Goal: Task Accomplishment & Management: Complete application form

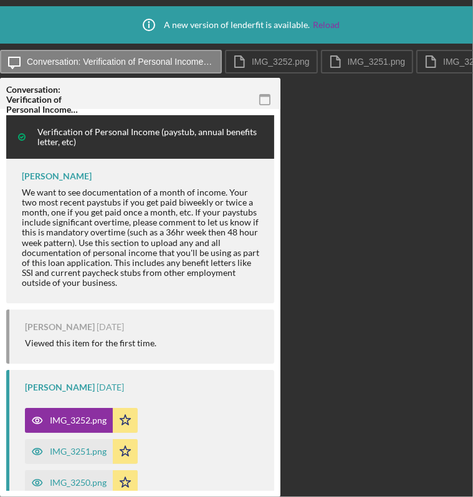
scroll to position [246, 0]
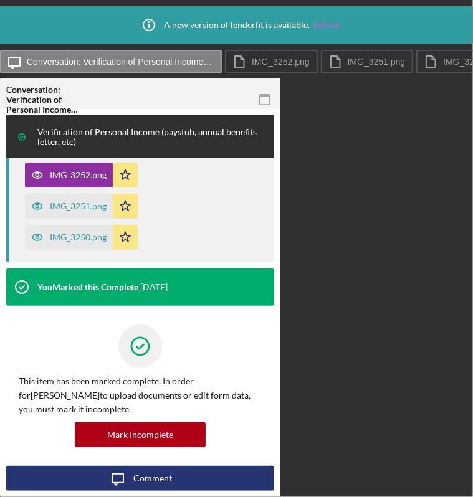
click at [329, 23] on link "Reload" at bounding box center [326, 25] width 27 height 10
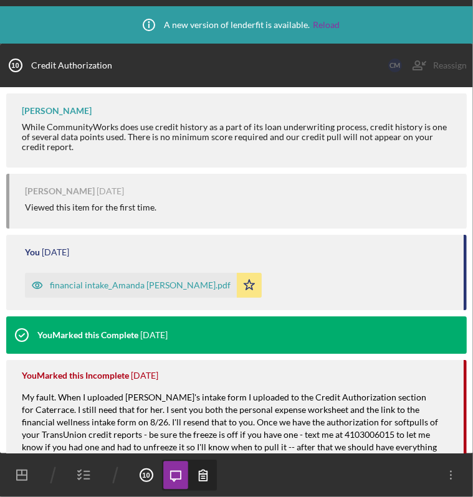
scroll to position [61, 0]
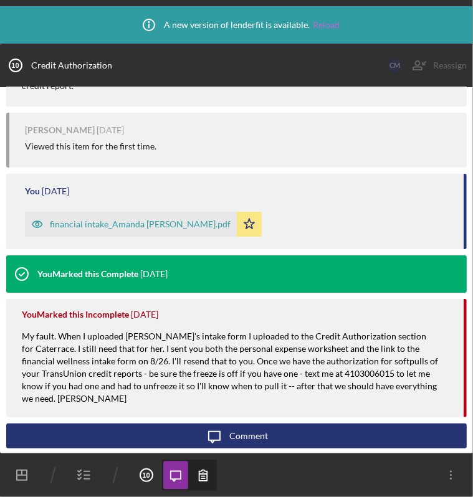
click at [327, 21] on link "Reload" at bounding box center [326, 25] width 27 height 10
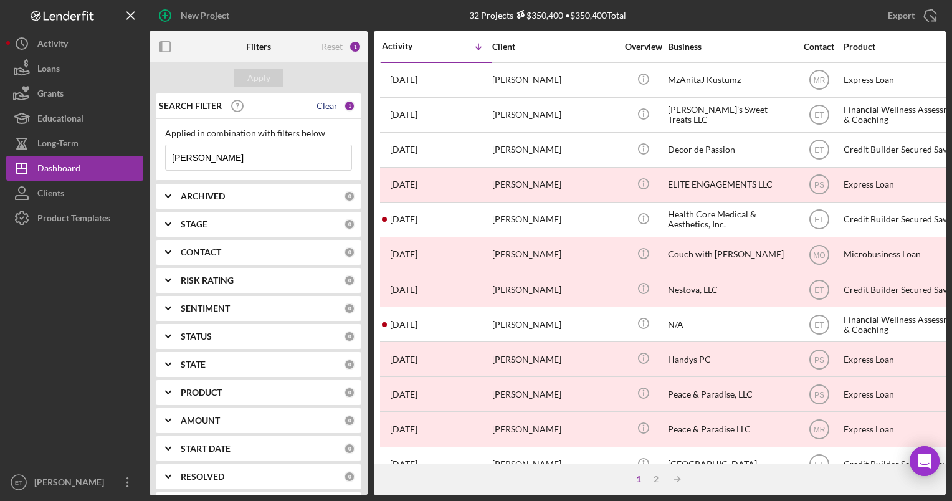
click at [324, 105] on div "Clear" at bounding box center [326, 106] width 21 height 10
click at [324, 47] on div "Reset" at bounding box center [331, 47] width 21 height 10
click at [219, 162] on input at bounding box center [259, 157] width 186 height 25
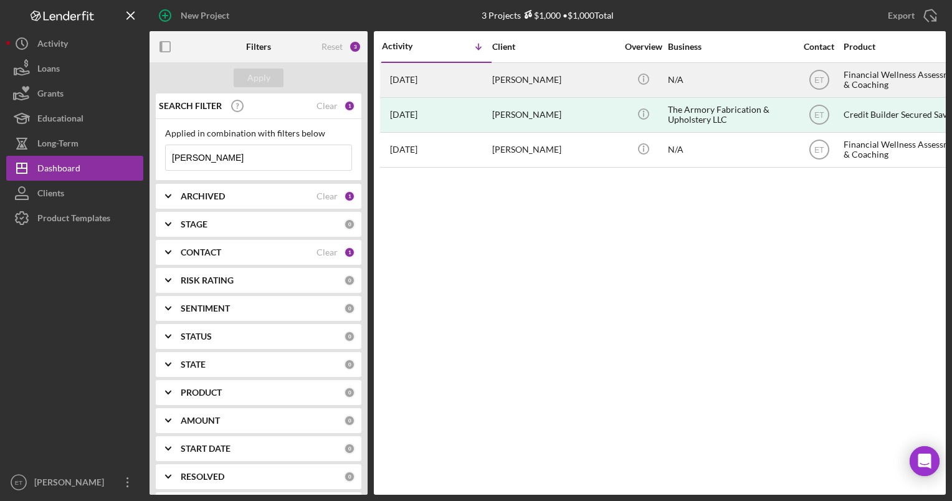
type input "[PERSON_NAME]"
click at [472, 87] on div "[PERSON_NAME]" at bounding box center [554, 80] width 125 height 33
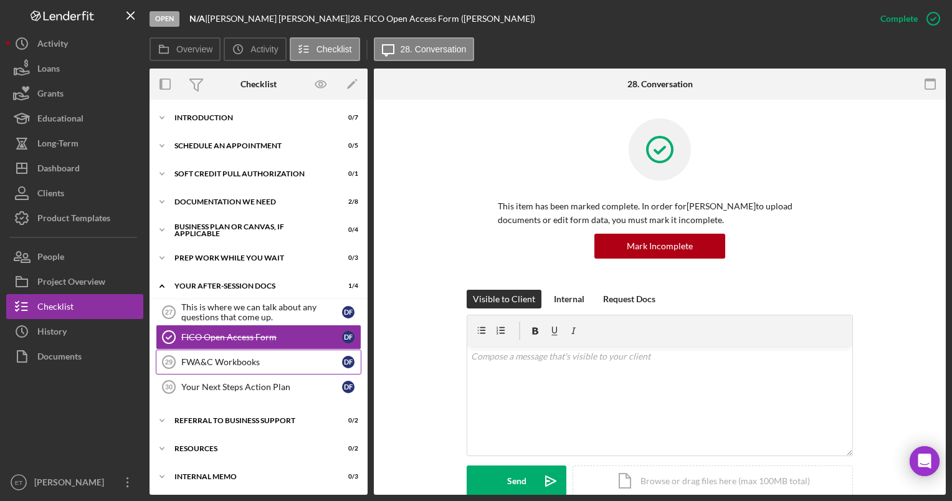
click at [243, 364] on div "FWA&C Workbooks" at bounding box center [261, 362] width 161 height 10
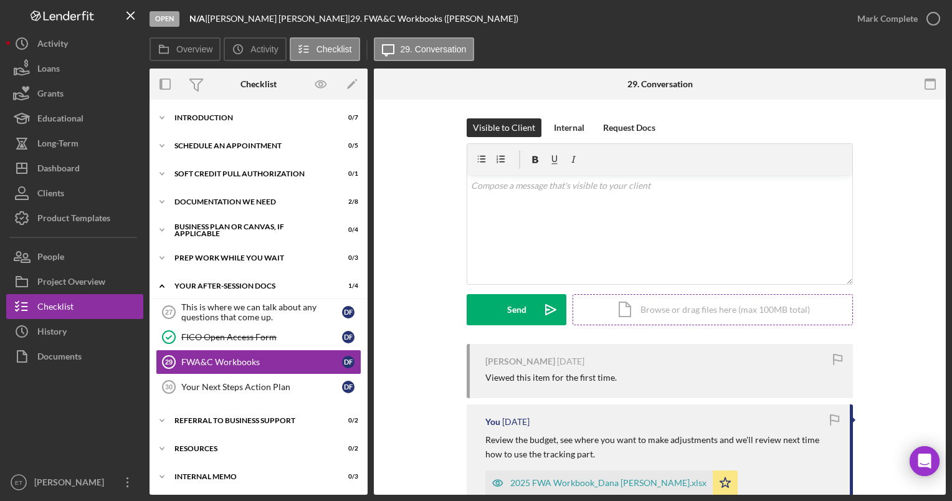
click at [472, 312] on div "Icon/Document Browse or drag files here (max 100MB total) Tap to choose files o…" at bounding box center [712, 309] width 280 height 31
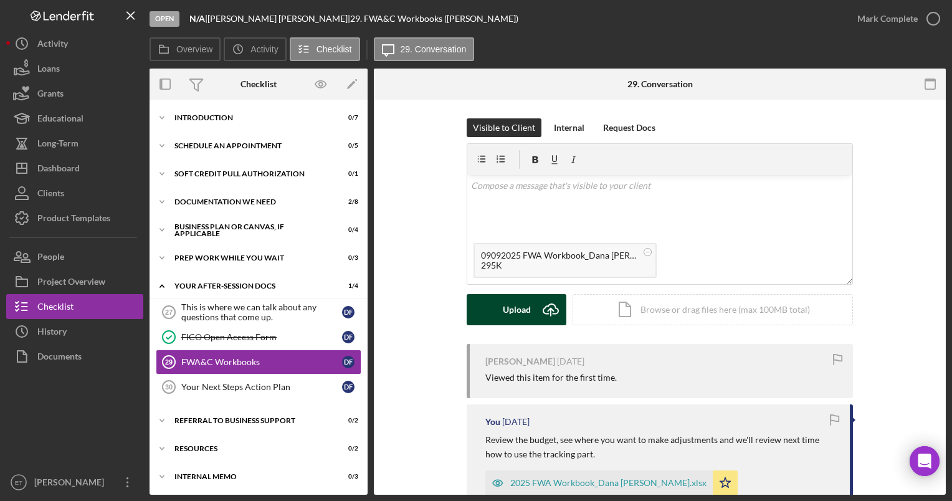
click at [472, 312] on div "Upload" at bounding box center [517, 309] width 28 height 31
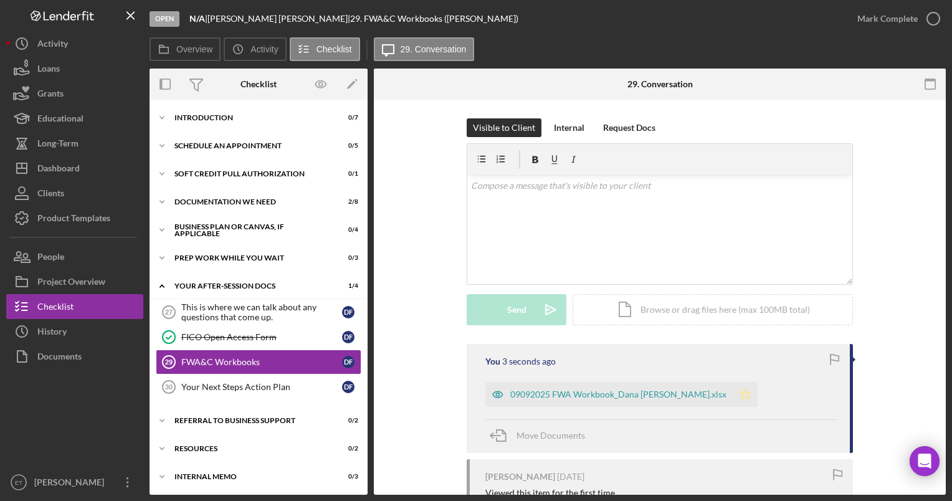
click at [472, 394] on icon "Icon/Star" at bounding box center [744, 394] width 25 height 25
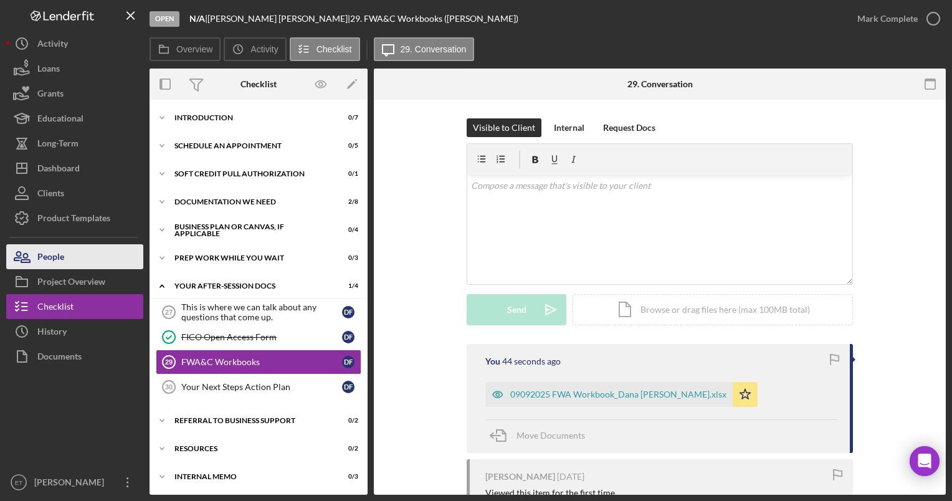
click at [62, 259] on div "People" at bounding box center [50, 258] width 27 height 28
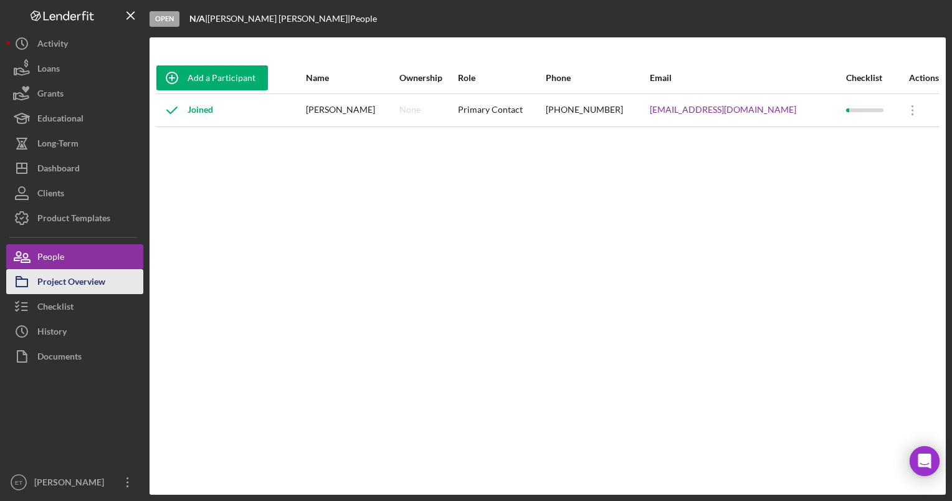
click at [67, 279] on div "Project Overview" at bounding box center [71, 283] width 68 height 28
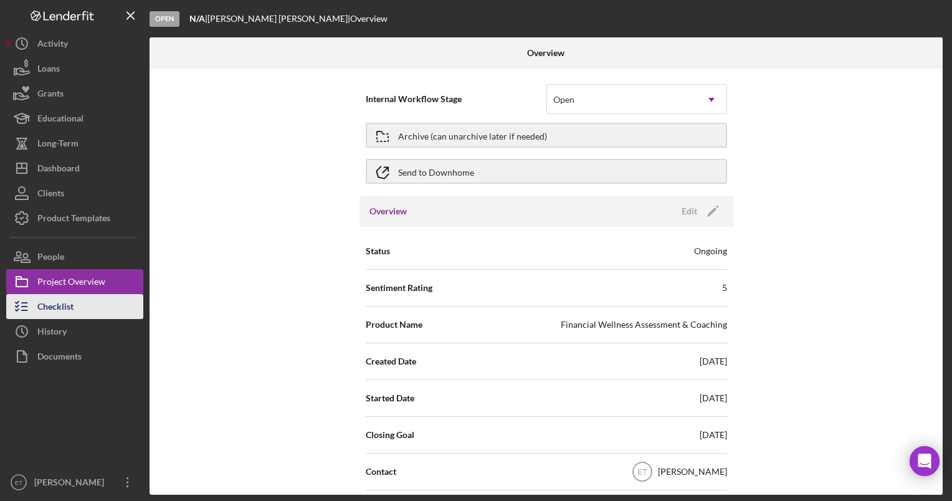
click at [60, 310] on div "Checklist" at bounding box center [55, 308] width 36 height 28
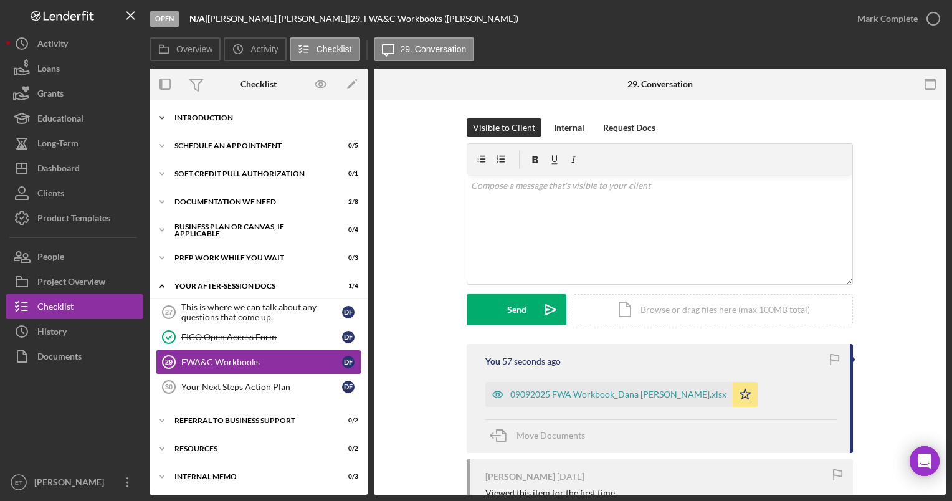
click at [219, 120] on div "Introduction" at bounding box center [262, 117] width 177 height 7
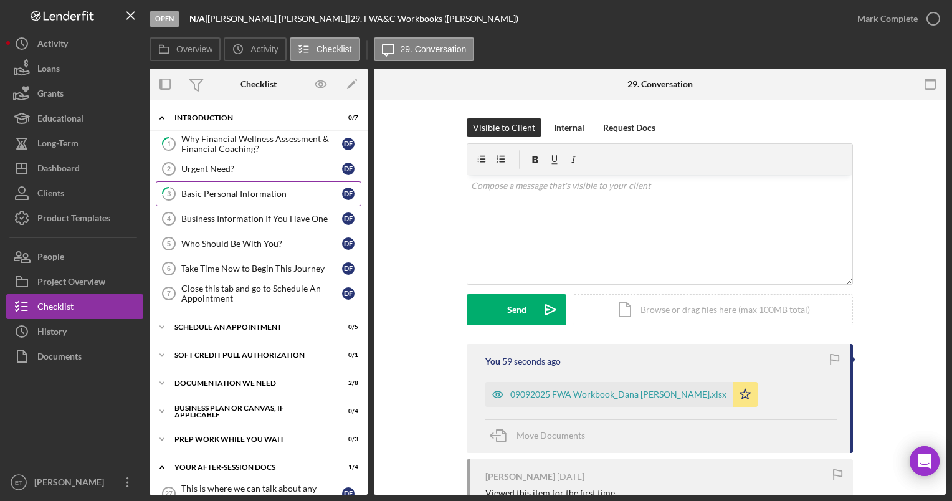
click at [233, 192] on div "Basic Personal Information" at bounding box center [261, 194] width 161 height 10
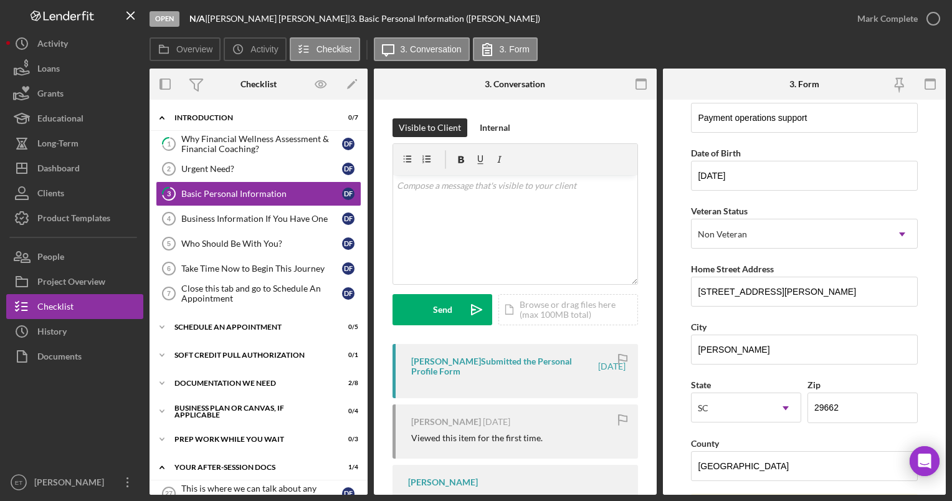
scroll to position [77, 0]
click at [49, 172] on div "Dashboard" at bounding box center [58, 170] width 42 height 28
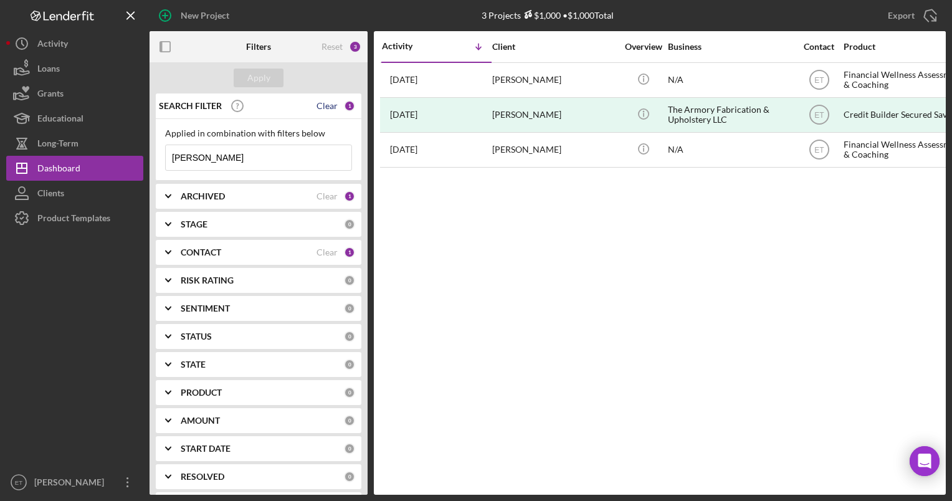
click at [321, 106] on div "Clear" at bounding box center [326, 106] width 21 height 10
click at [227, 160] on input at bounding box center [259, 157] width 186 height 25
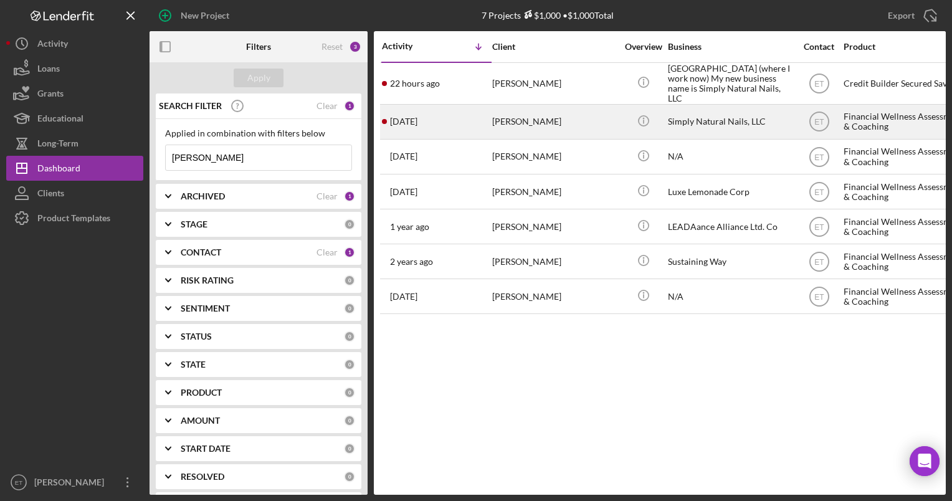
type input "[PERSON_NAME]"
click at [472, 127] on div "[PERSON_NAME]" at bounding box center [554, 121] width 125 height 33
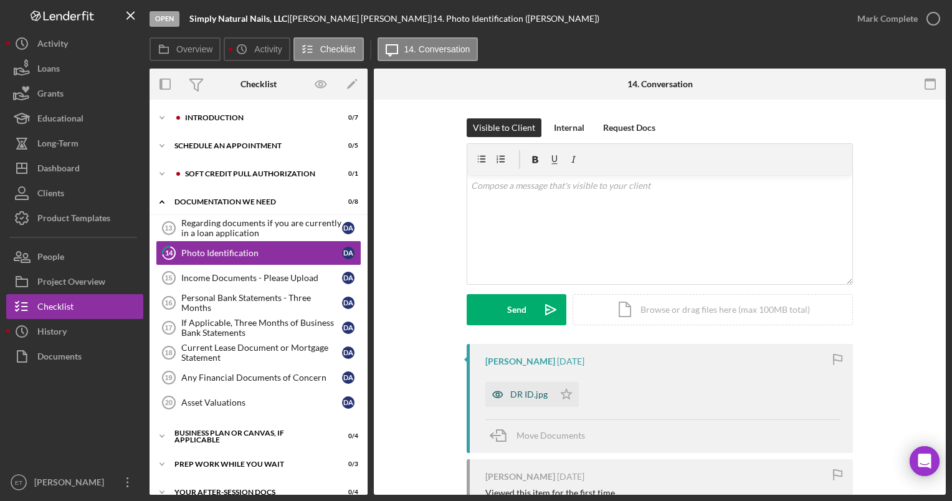
click at [472, 393] on icon "button" at bounding box center [497, 394] width 25 height 25
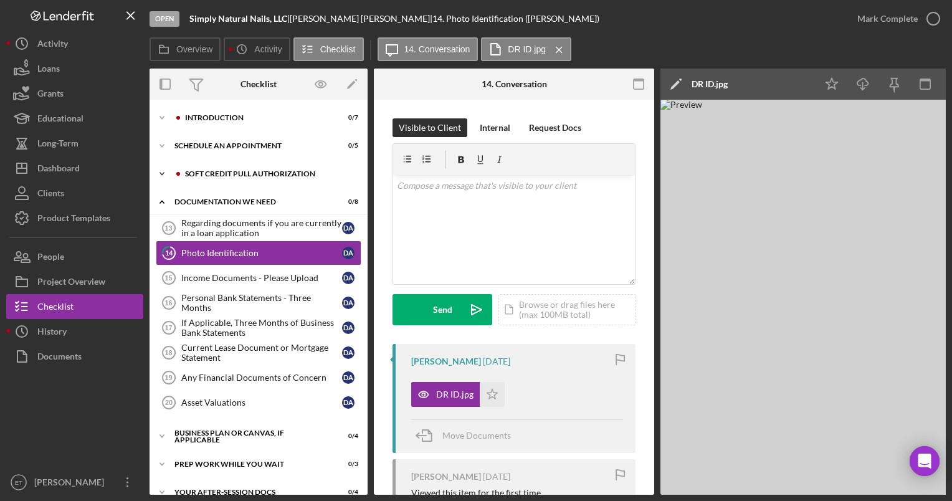
click at [242, 176] on div "Soft Credit Pull Authorization" at bounding box center [268, 173] width 167 height 7
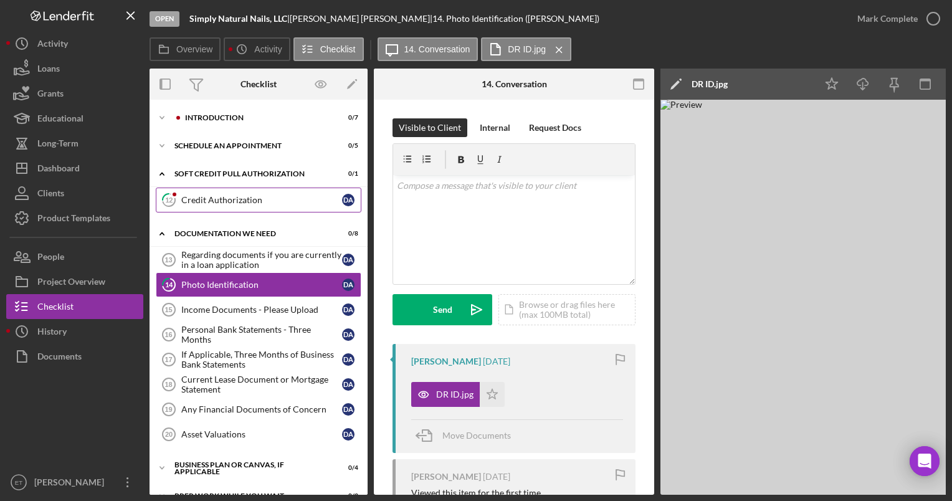
click at [227, 205] on link "12 Credit Authorization D A" at bounding box center [259, 199] width 206 height 25
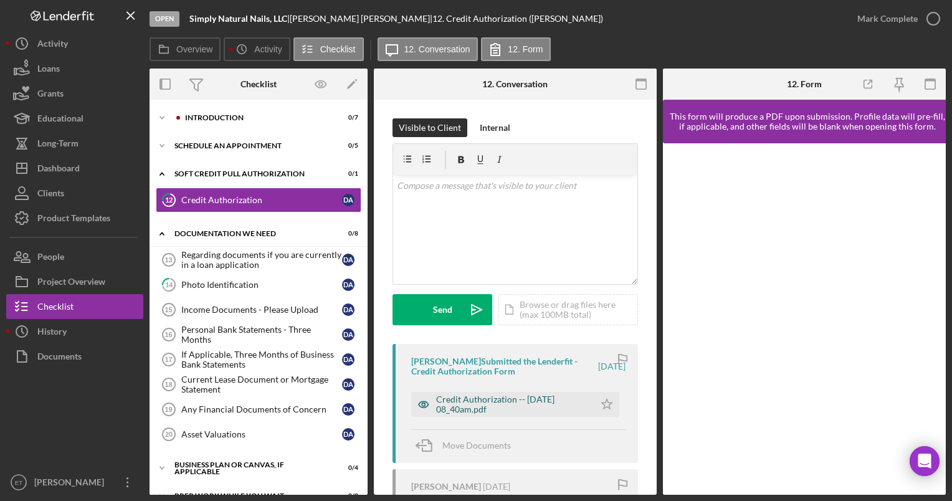
click at [423, 404] on icon "button" at bounding box center [423, 404] width 25 height 25
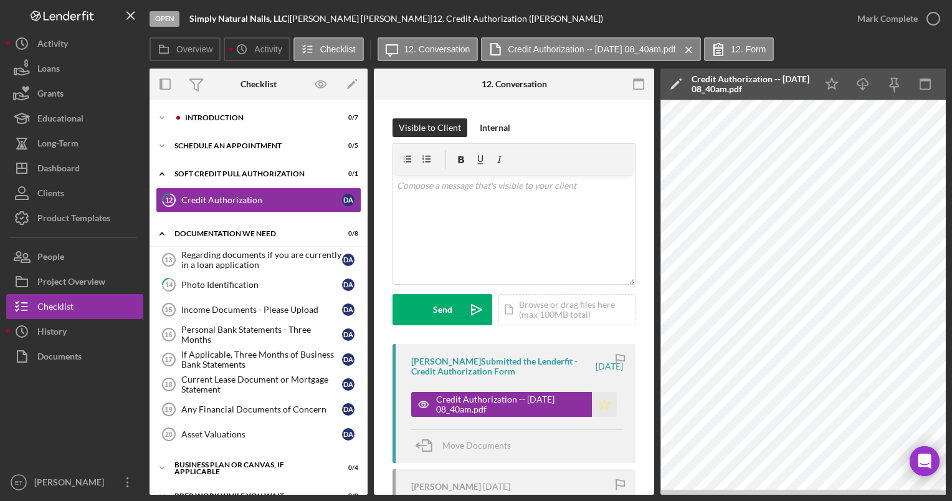
click at [472, 404] on icon "Icon/Star" at bounding box center [604, 404] width 25 height 25
click at [210, 123] on div "Icon/Expander Introduction 0 / 7" at bounding box center [258, 117] width 218 height 25
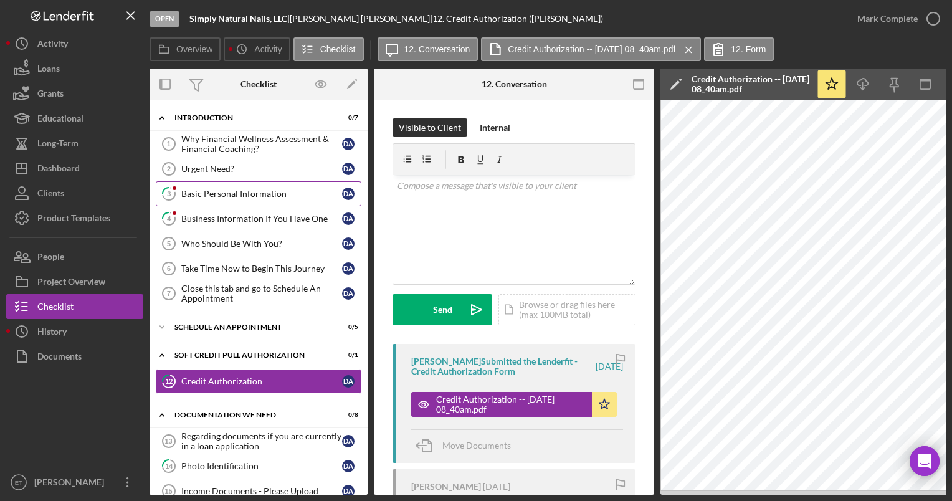
click at [215, 189] on div "Basic Personal Information" at bounding box center [261, 194] width 161 height 10
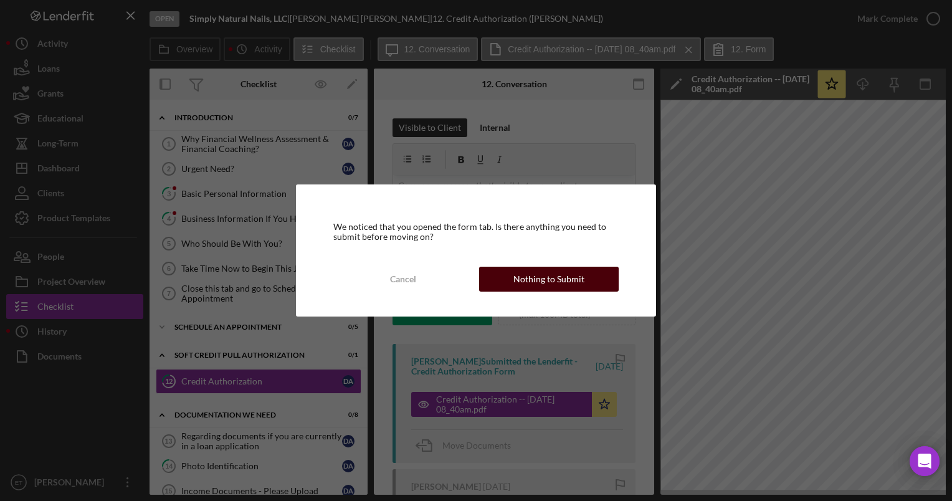
click at [472, 278] on div "Nothing to Submit" at bounding box center [548, 279] width 71 height 25
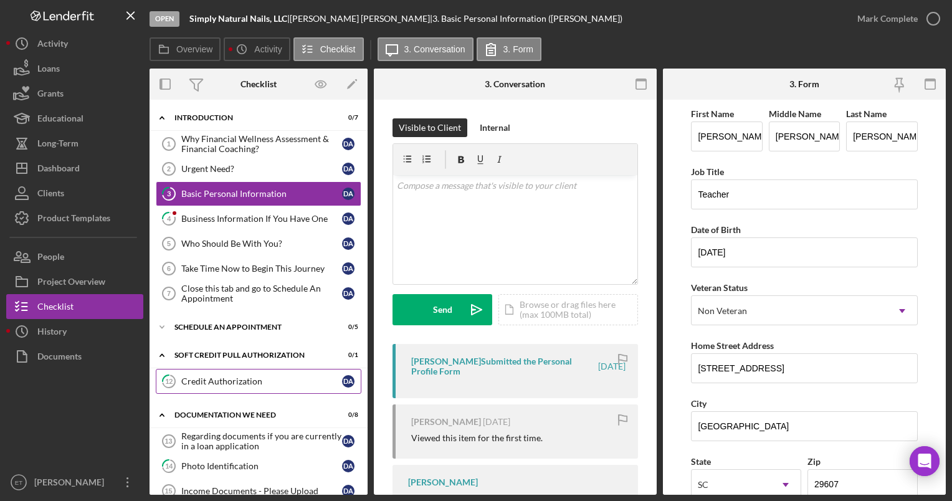
click at [224, 385] on link "12 Credit Authorization D A" at bounding box center [259, 381] width 206 height 25
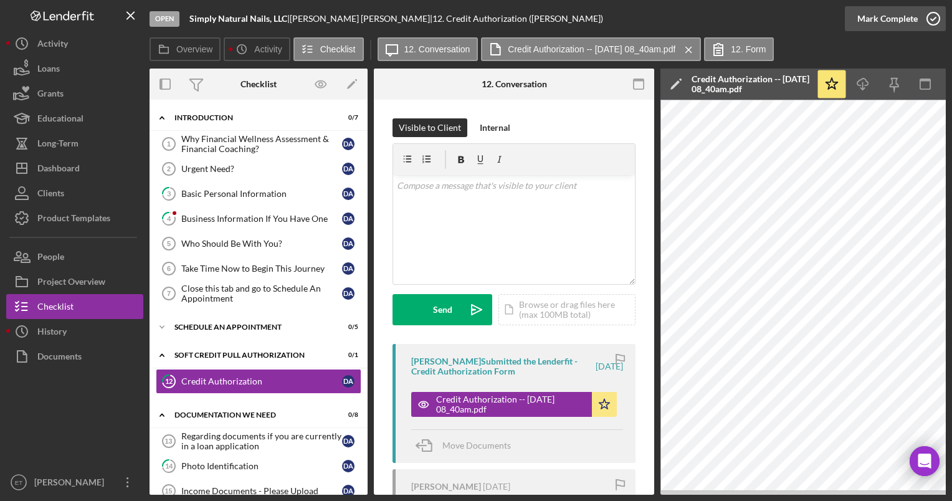
click at [472, 17] on icon "button" at bounding box center [932, 18] width 31 height 31
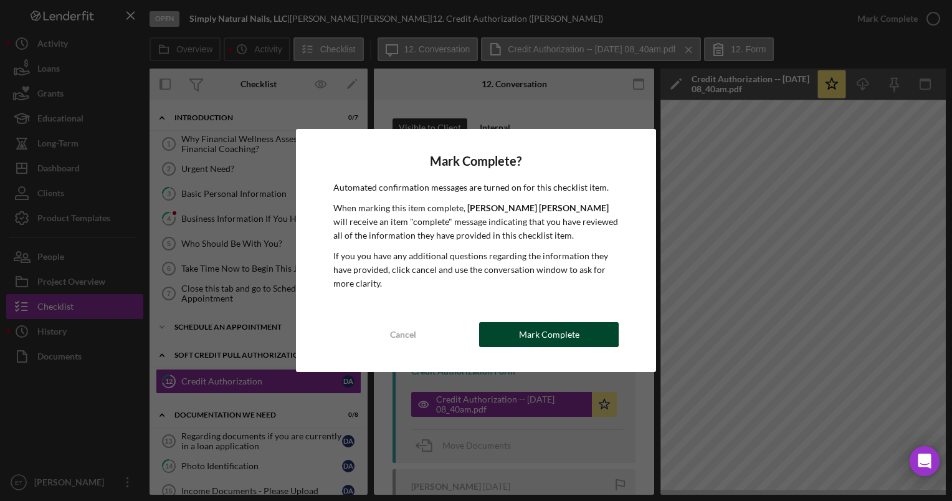
click at [472, 333] on button "Mark Complete" at bounding box center [549, 334] width 140 height 25
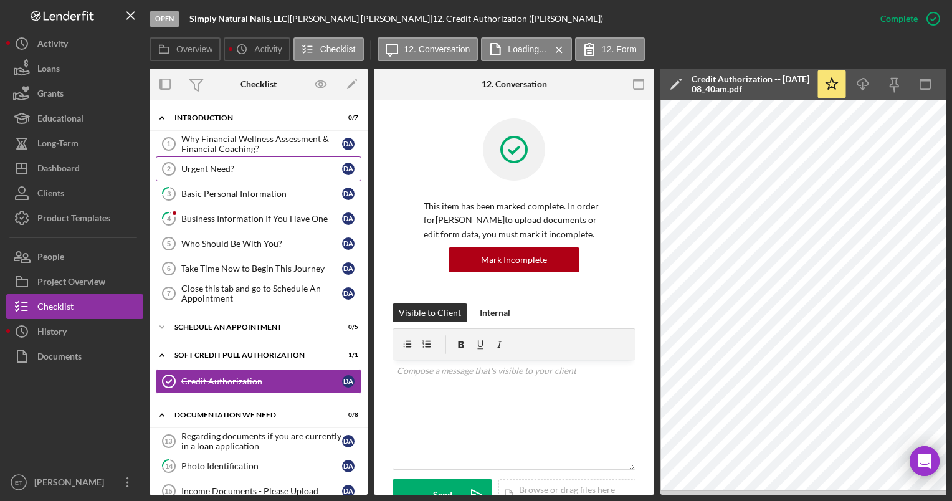
click at [214, 170] on div "Urgent Need?" at bounding box center [261, 169] width 161 height 10
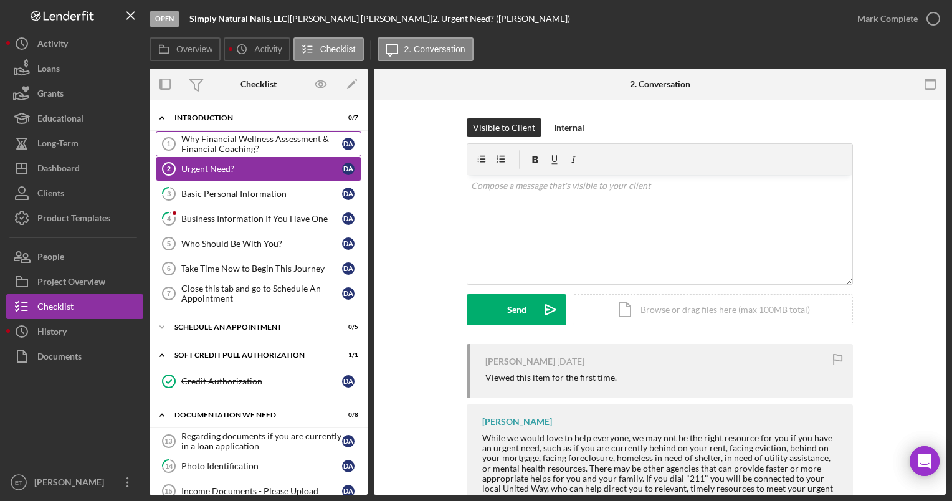
click at [214, 137] on div "Why Financial Wellness Assessment & Financial Coaching?" at bounding box center [261, 144] width 161 height 20
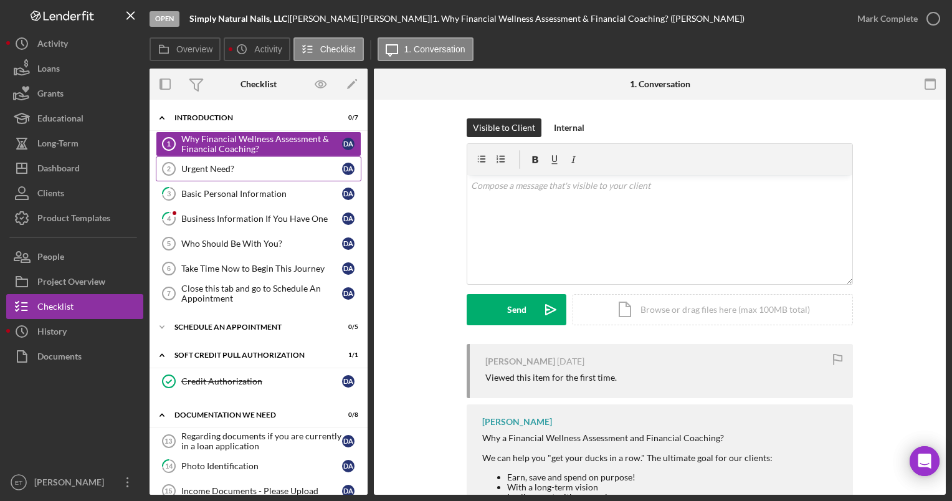
click at [220, 166] on div "Urgent Need?" at bounding box center [261, 169] width 161 height 10
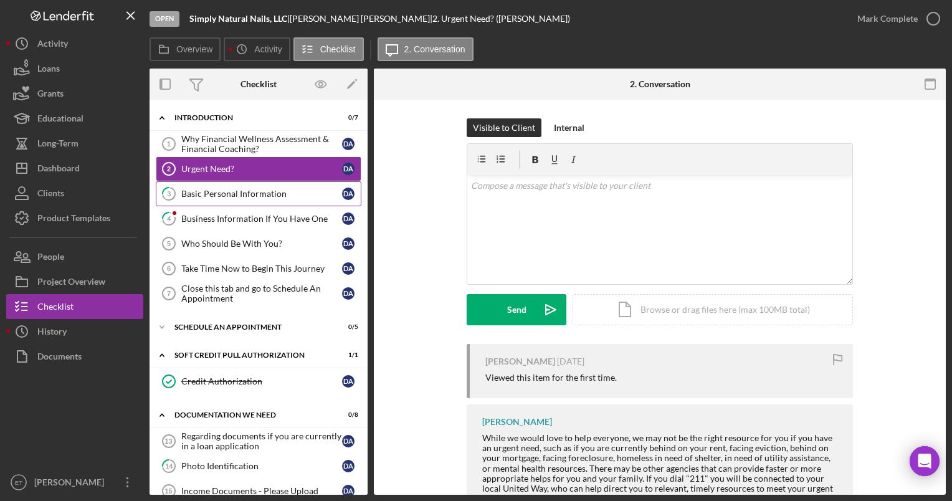
click at [226, 193] on div "Basic Personal Information" at bounding box center [261, 194] width 161 height 10
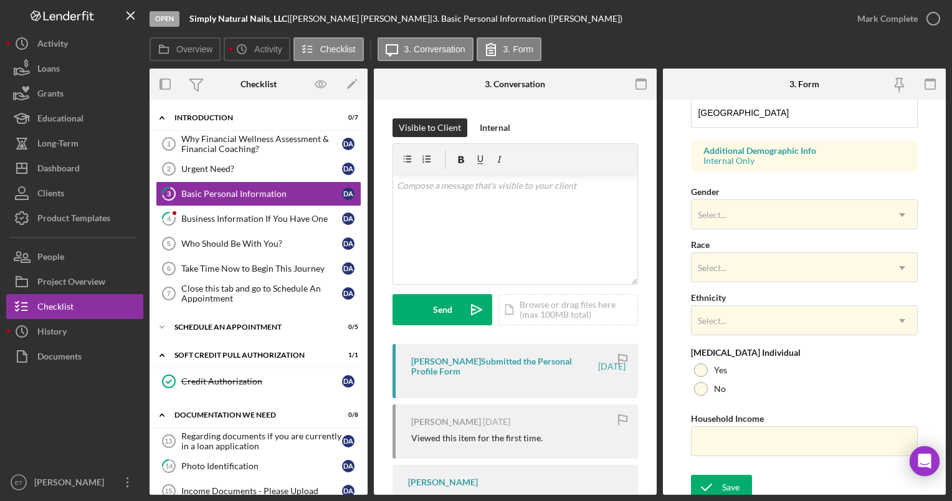
scroll to position [434, 0]
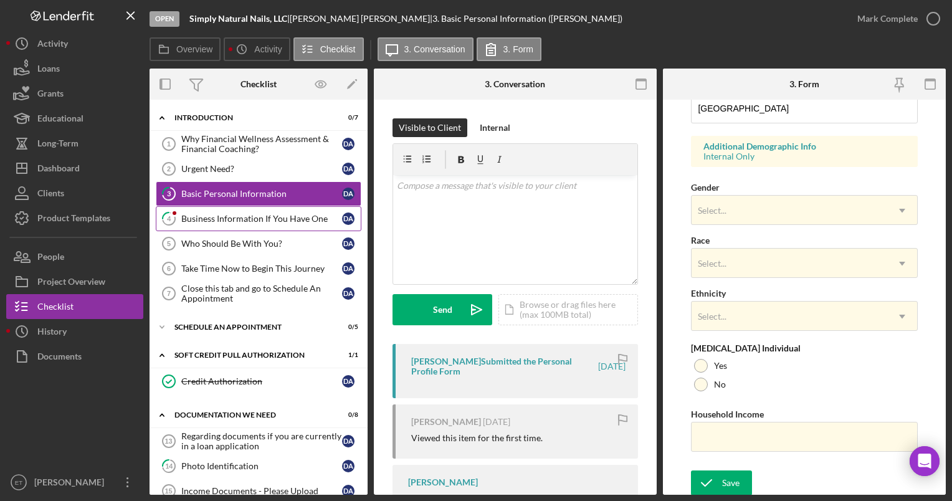
click at [258, 218] on div "Business Information If You Have One" at bounding box center [261, 219] width 161 height 10
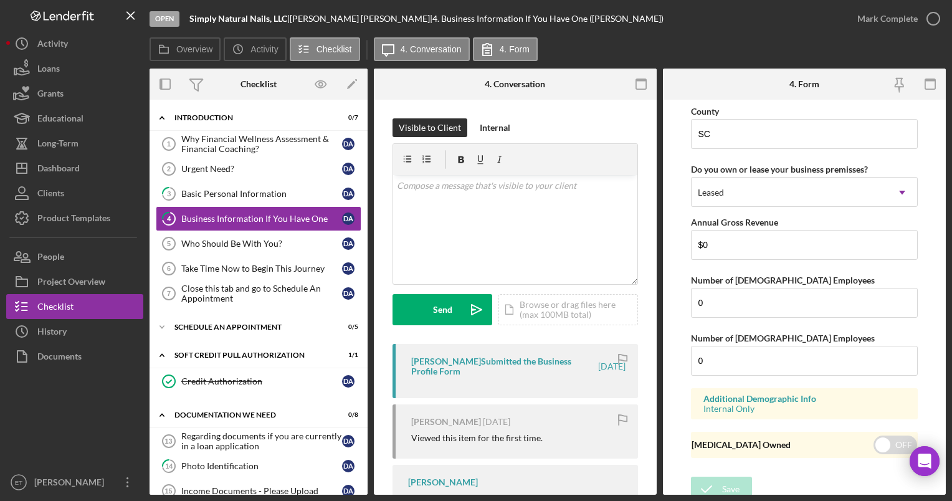
scroll to position [1224, 0]
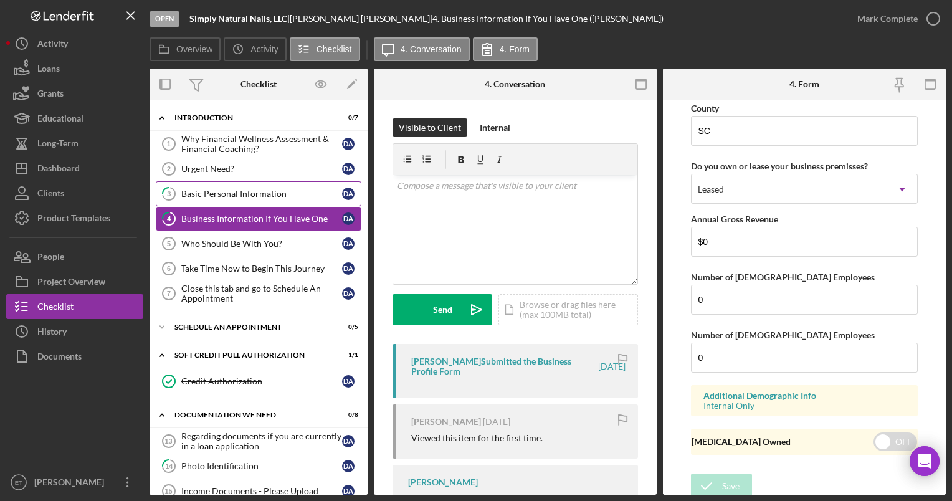
click at [271, 194] on div "Basic Personal Information" at bounding box center [261, 194] width 161 height 10
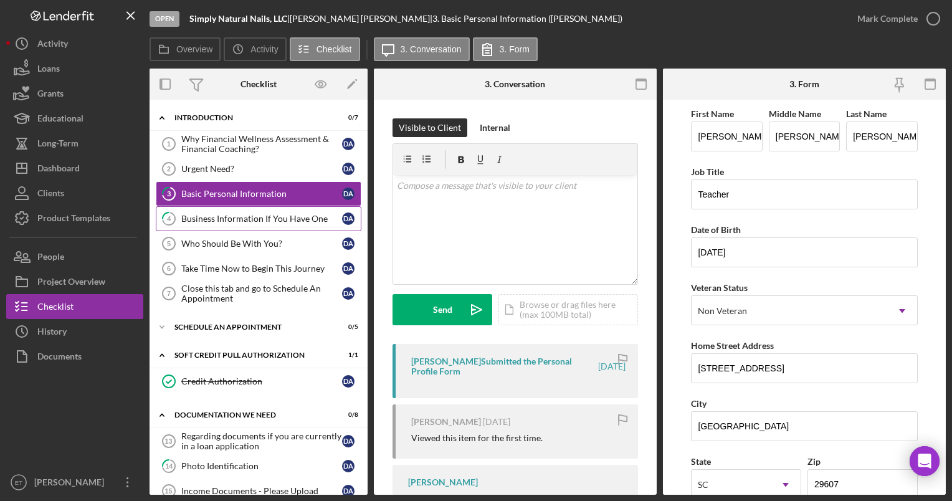
click at [257, 219] on div "Business Information If You Have One" at bounding box center [261, 219] width 161 height 10
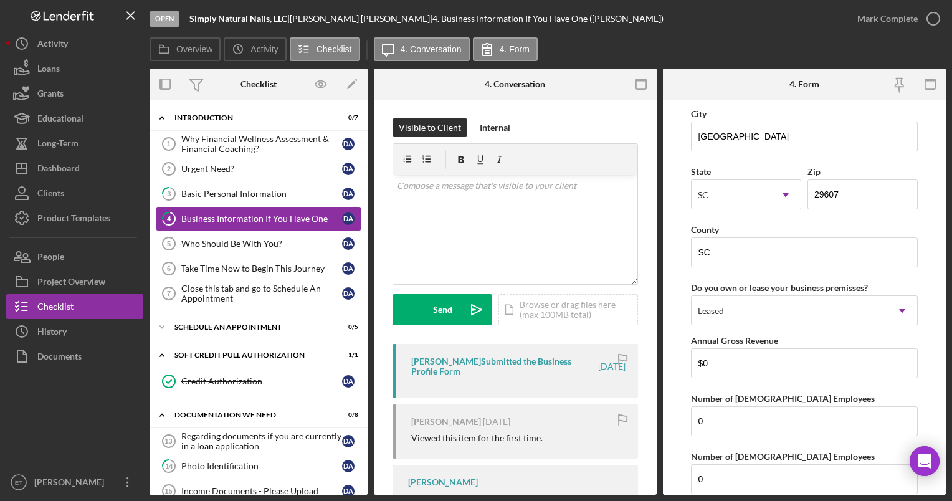
scroll to position [1109, 0]
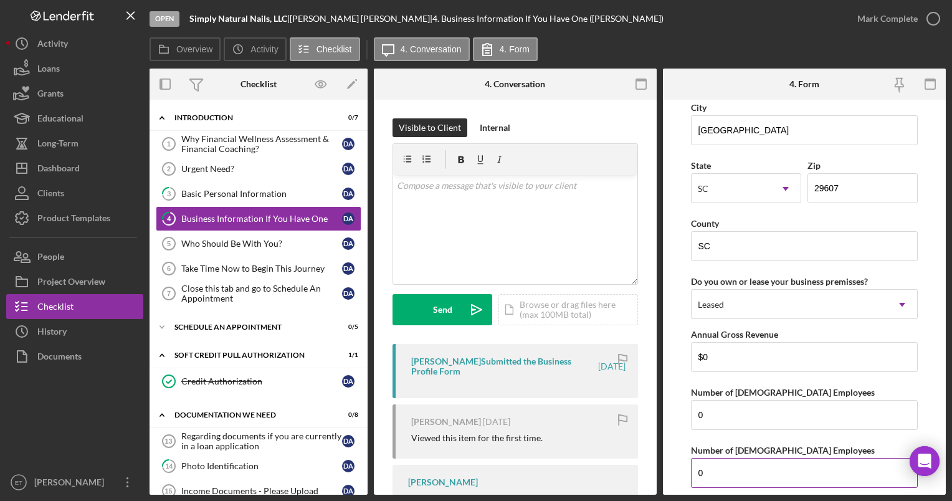
click at [472, 460] on input "0" at bounding box center [804, 473] width 226 height 30
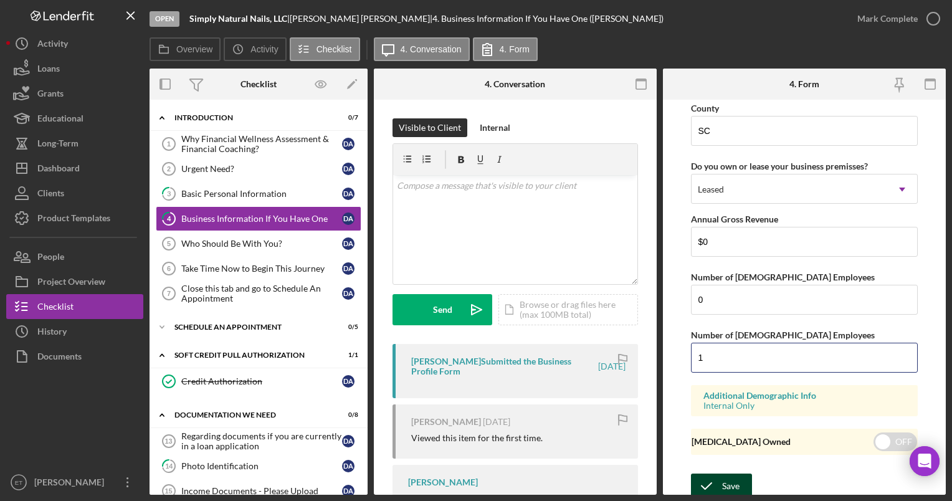
type input "1"
click at [472, 481] on div "Save" at bounding box center [730, 485] width 17 height 25
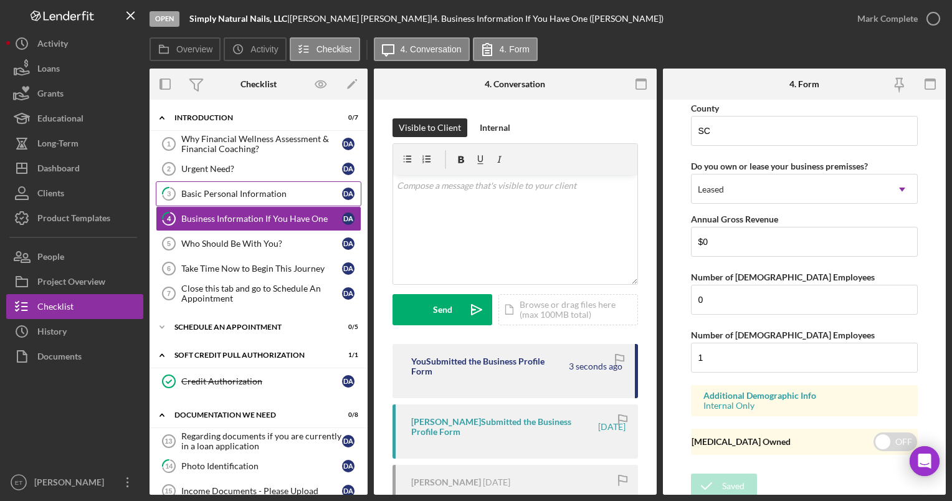
click at [224, 196] on div "Basic Personal Information" at bounding box center [261, 194] width 161 height 10
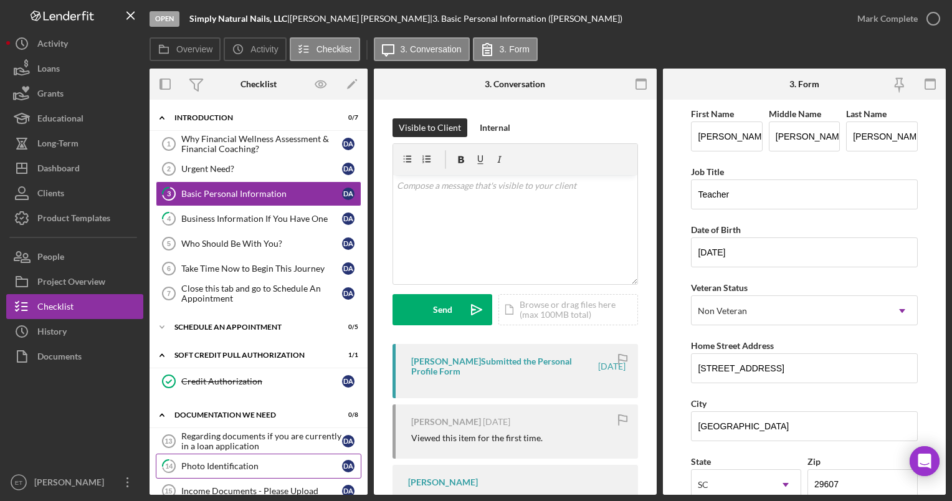
click at [225, 465] on div "Photo Identification" at bounding box center [261, 466] width 161 height 10
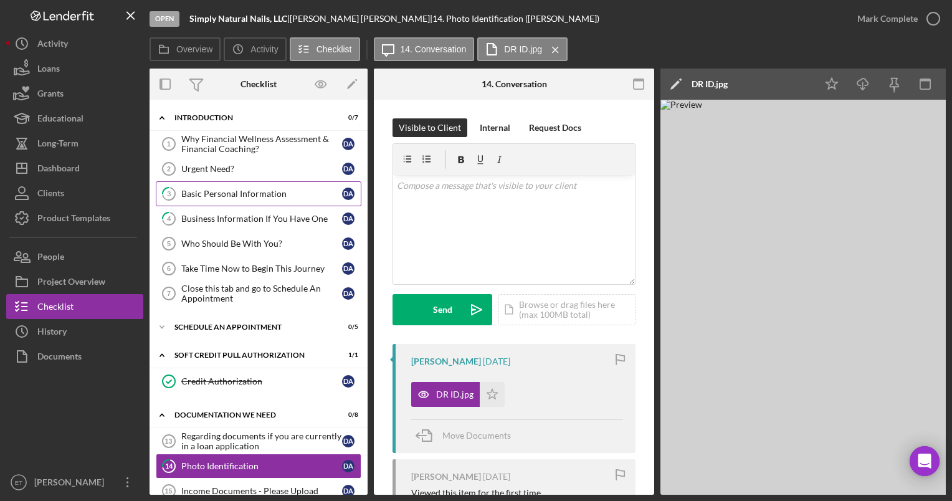
click at [222, 197] on div "Basic Personal Information" at bounding box center [261, 194] width 161 height 10
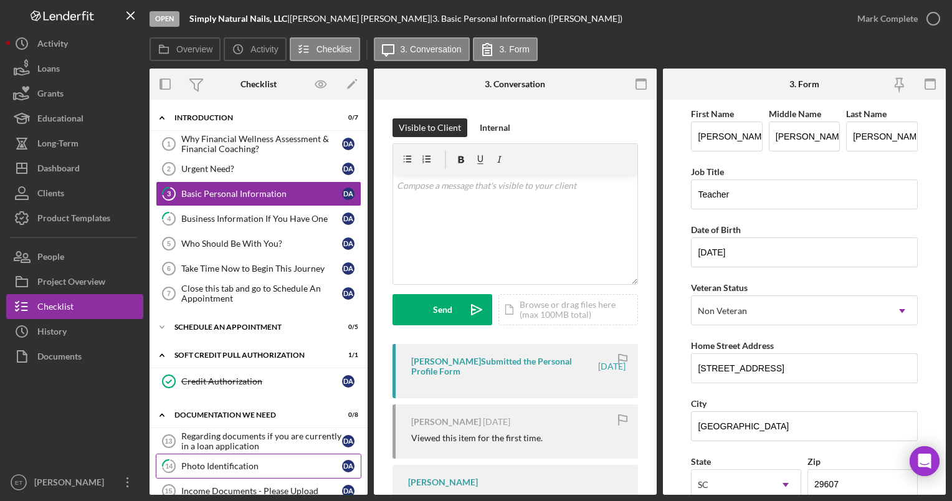
click at [232, 461] on div "Photo Identification" at bounding box center [261, 466] width 161 height 10
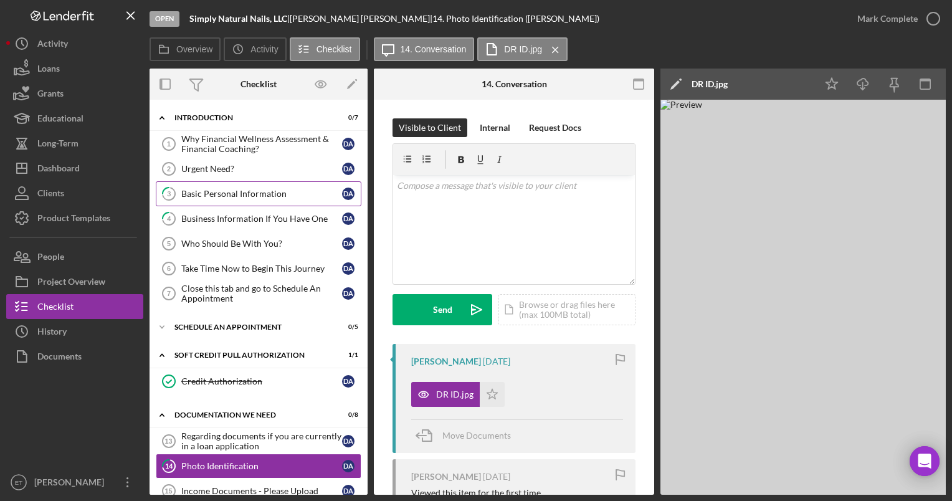
click at [189, 197] on div "Basic Personal Information" at bounding box center [261, 194] width 161 height 10
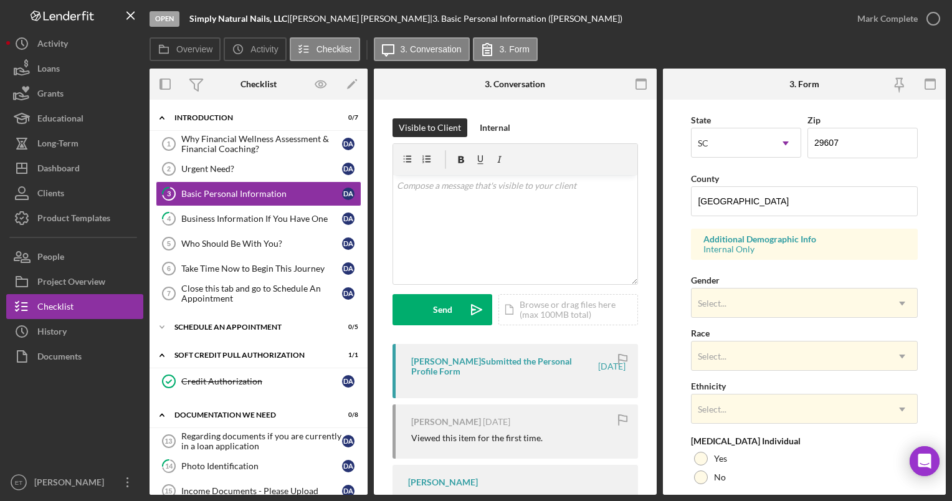
scroll to position [349, 0]
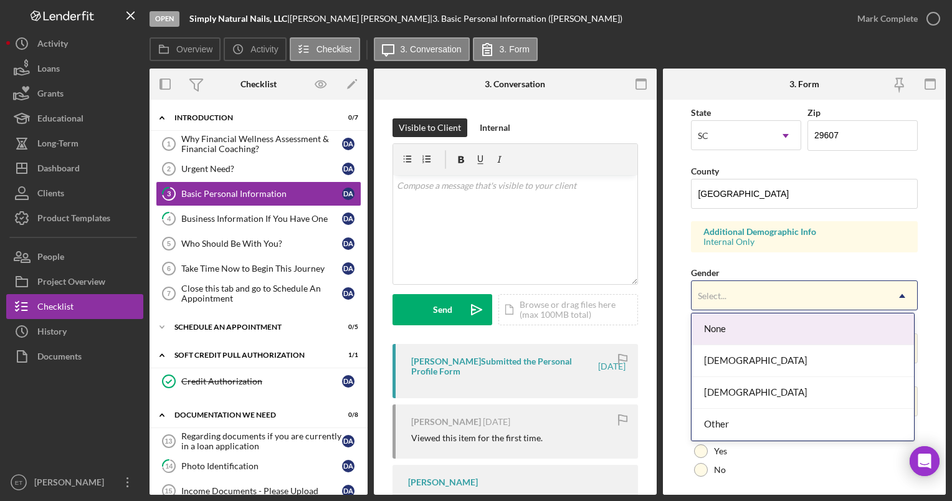
click div "Select..."
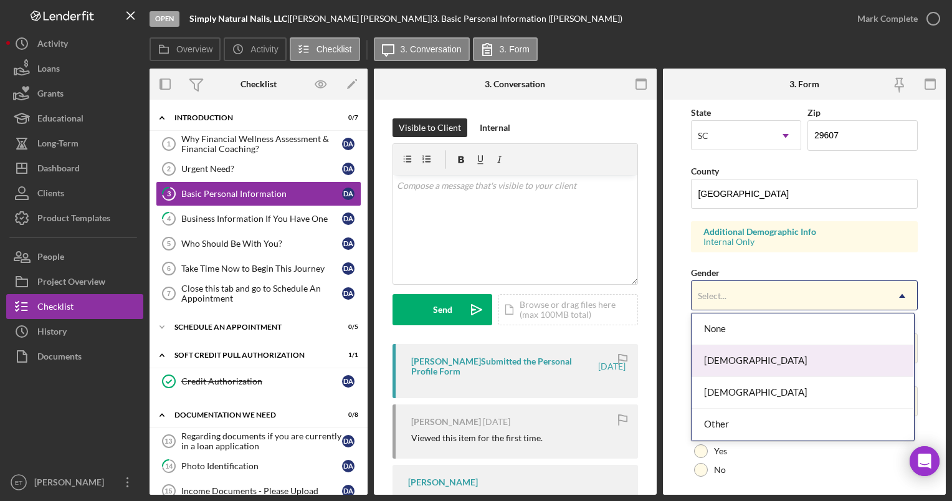
click div "[DEMOGRAPHIC_DATA]"
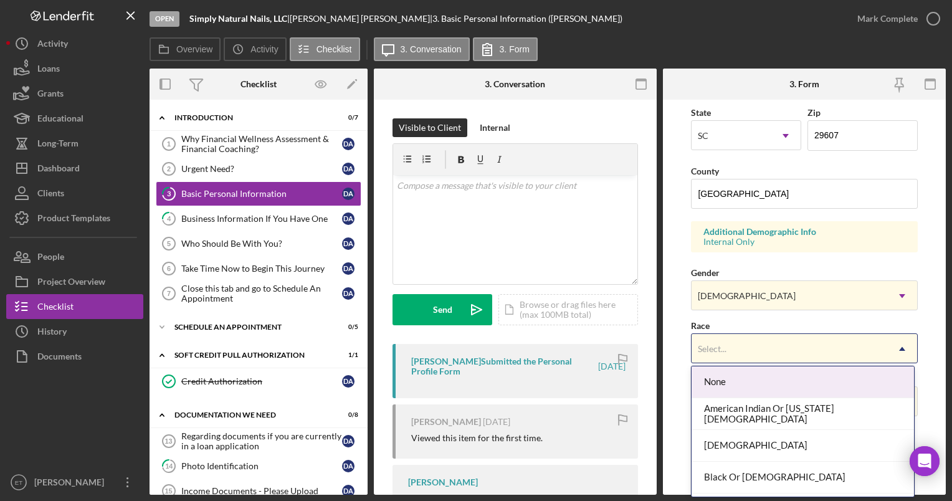
click div "Select..."
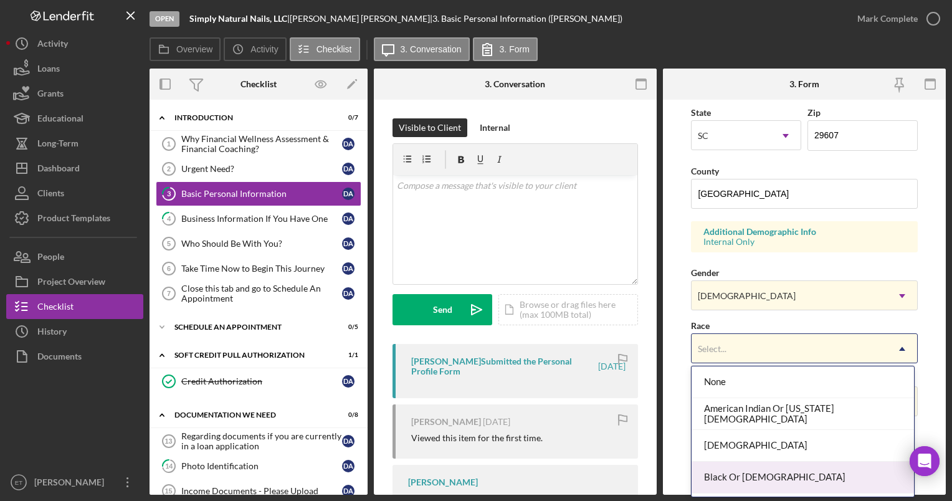
click div "Black Or [DEMOGRAPHIC_DATA]"
